Goal: Task Accomplishment & Management: Manage account settings

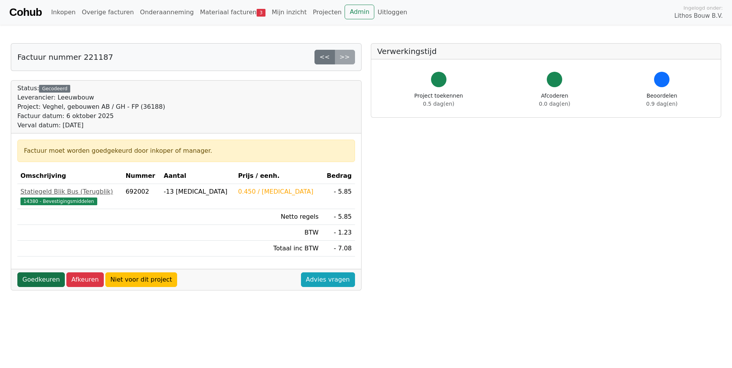
click at [34, 280] on link "Goedkeuren" at bounding box center [40, 279] width 47 height 15
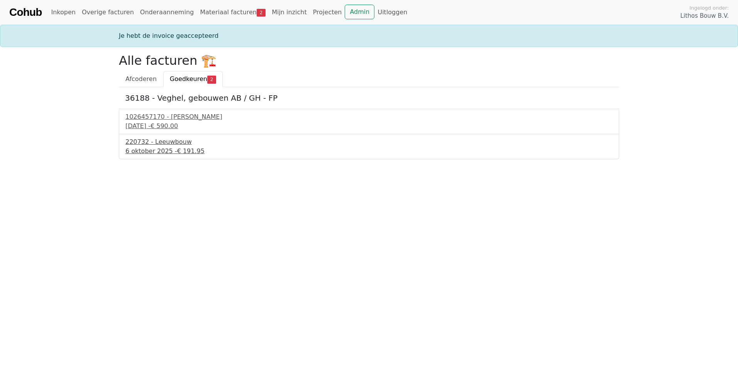
click at [148, 152] on div "6 oktober 2025 - € 191.95" at bounding box center [368, 151] width 487 height 9
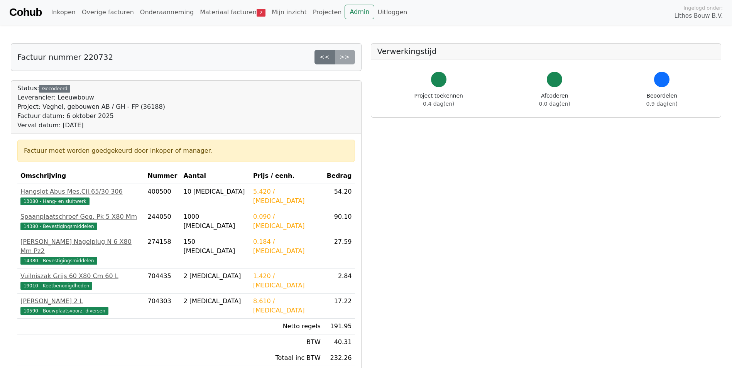
scroll to position [193, 0]
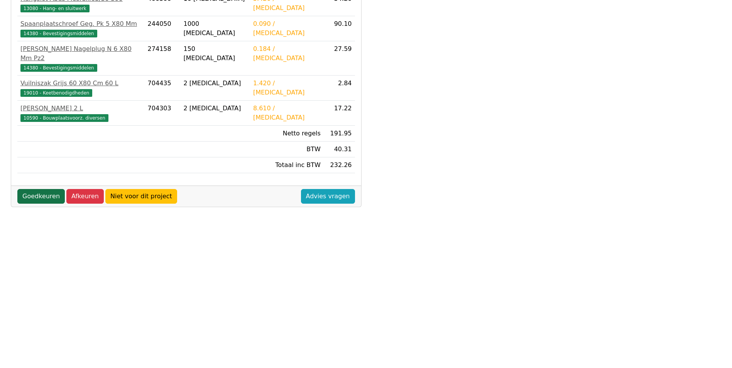
click at [40, 189] on link "Goedkeuren" at bounding box center [40, 196] width 47 height 15
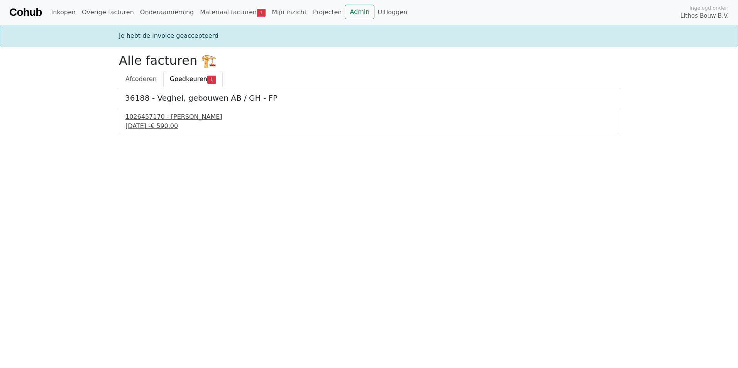
click at [163, 127] on div "28 september 2025 - € 590.00" at bounding box center [368, 126] width 487 height 9
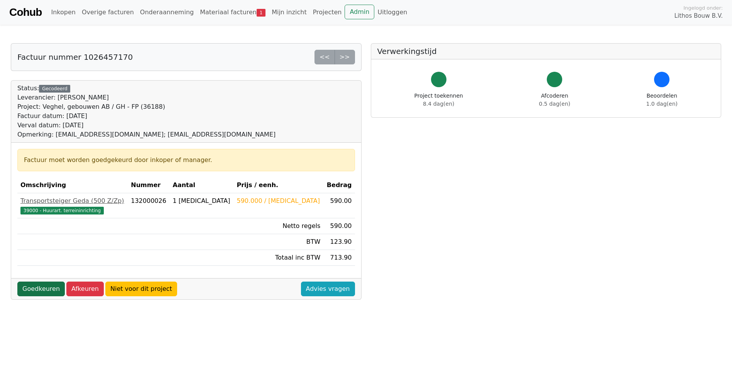
click at [38, 284] on link "Goedkeuren" at bounding box center [40, 289] width 47 height 15
